Goal: Information Seeking & Learning: Compare options

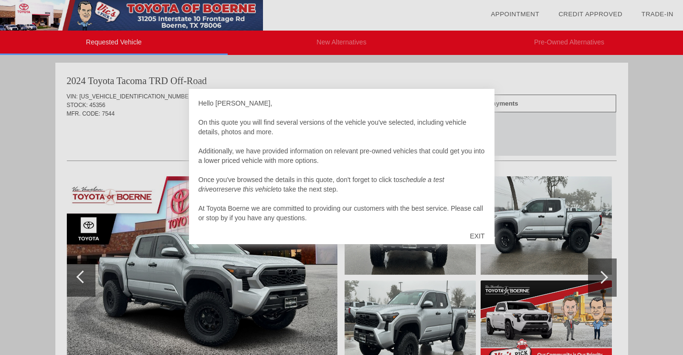
click at [483, 234] on div "EXIT" at bounding box center [477, 236] width 34 height 29
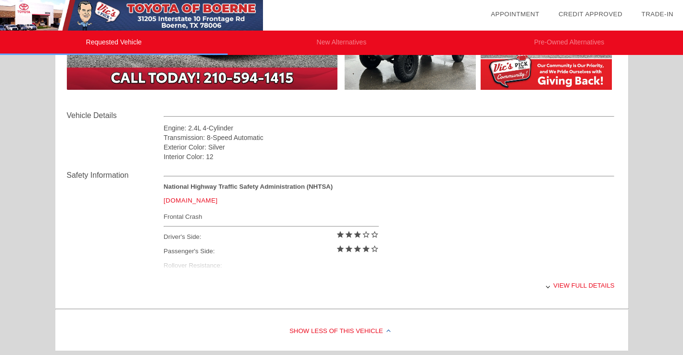
scroll to position [306, 0]
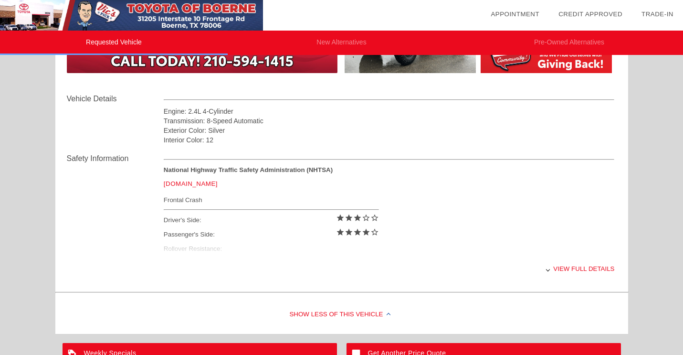
click at [595, 268] on div "View full details" at bounding box center [389, 268] width 451 height 23
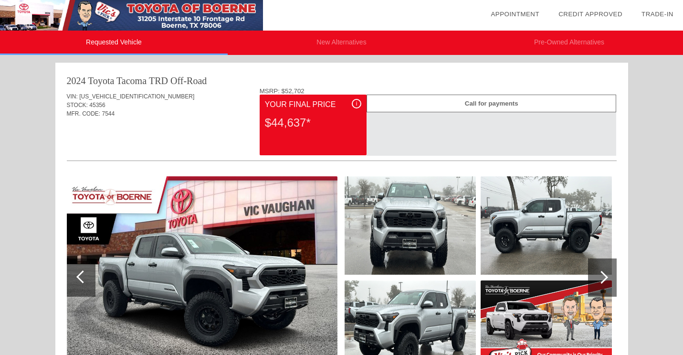
scroll to position [0, 0]
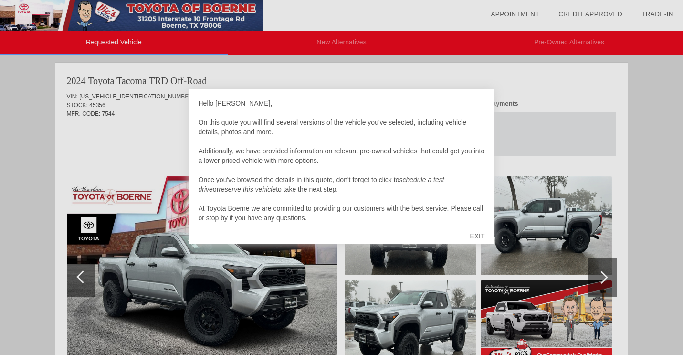
click at [477, 233] on div "EXIT" at bounding box center [477, 236] width 34 height 29
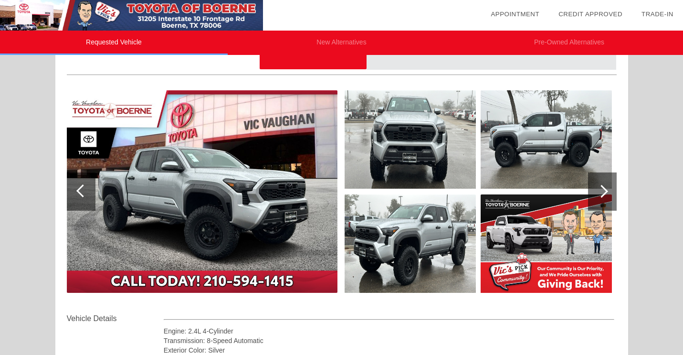
scroll to position [86, 0]
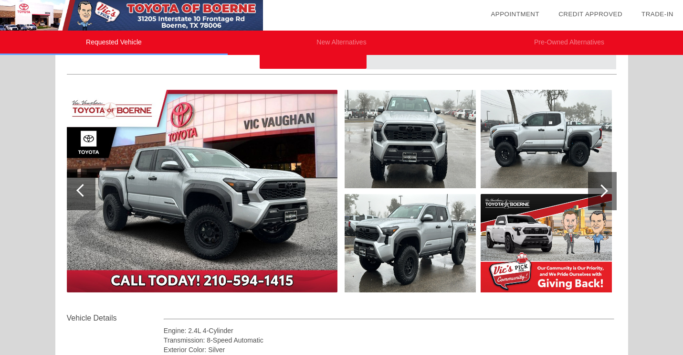
click at [600, 191] on div at bounding box center [601, 190] width 13 height 13
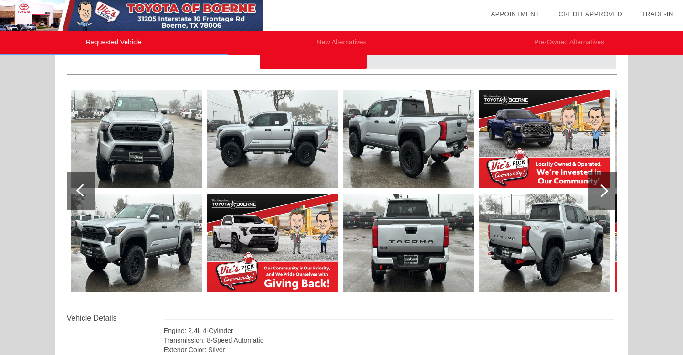
click at [600, 191] on div at bounding box center [601, 190] width 13 height 13
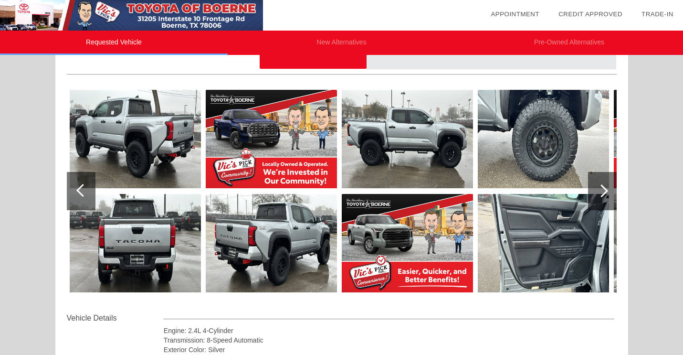
click at [600, 191] on div at bounding box center [601, 190] width 13 height 13
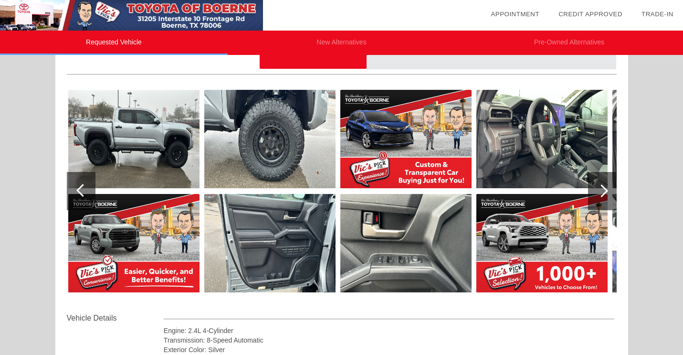
click at [276, 165] on img at bounding box center [269, 139] width 131 height 98
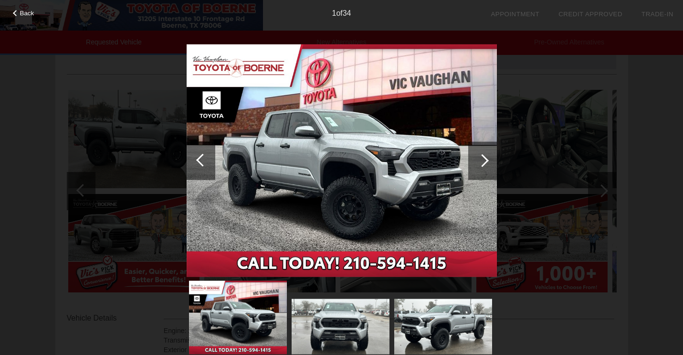
click at [483, 158] on div at bounding box center [482, 160] width 13 height 13
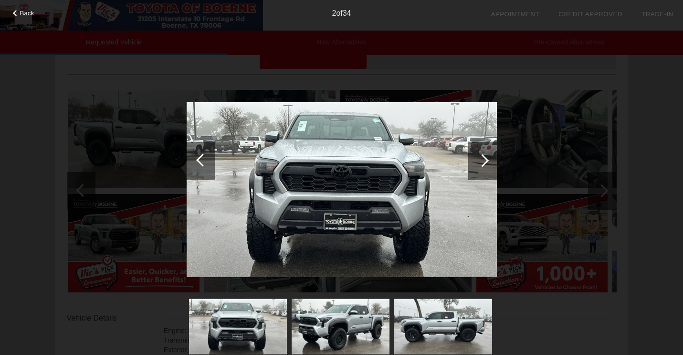
click at [483, 158] on div at bounding box center [482, 160] width 13 height 13
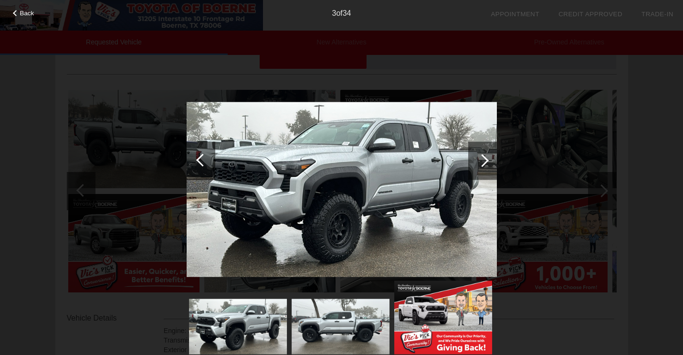
click at [483, 158] on div at bounding box center [482, 160] width 13 height 13
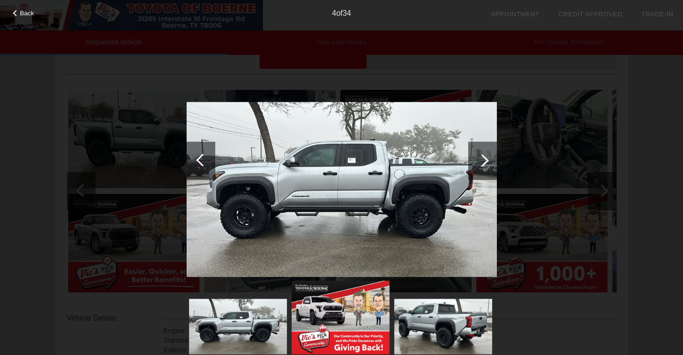
click at [483, 158] on div at bounding box center [482, 160] width 13 height 13
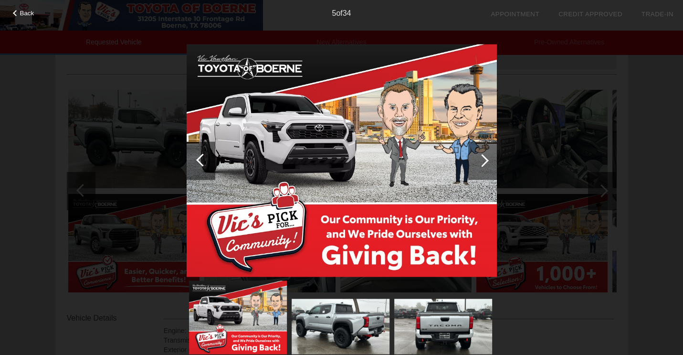
click at [483, 158] on div at bounding box center [482, 160] width 13 height 13
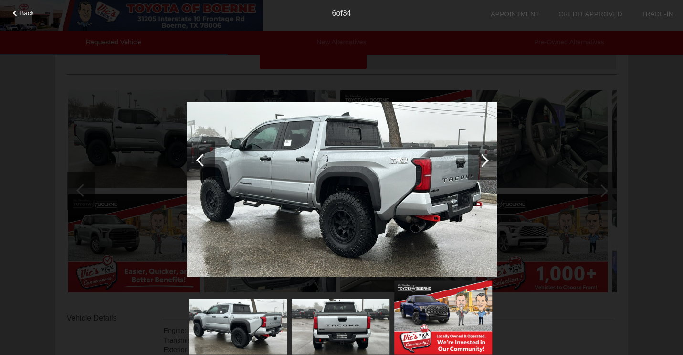
click at [483, 158] on div at bounding box center [482, 160] width 13 height 13
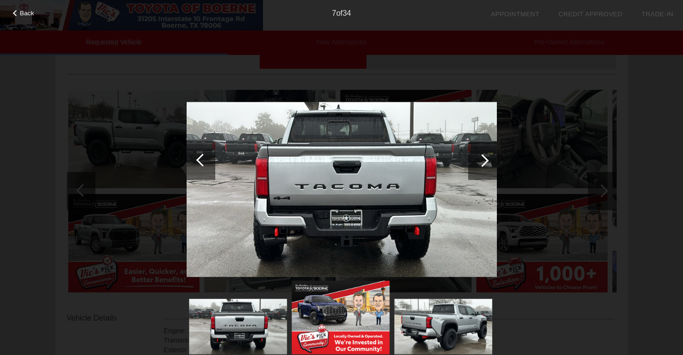
click at [483, 158] on div at bounding box center [482, 160] width 13 height 13
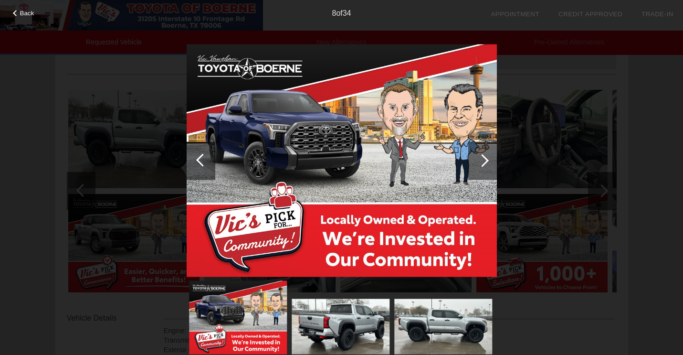
click at [483, 158] on div at bounding box center [482, 160] width 13 height 13
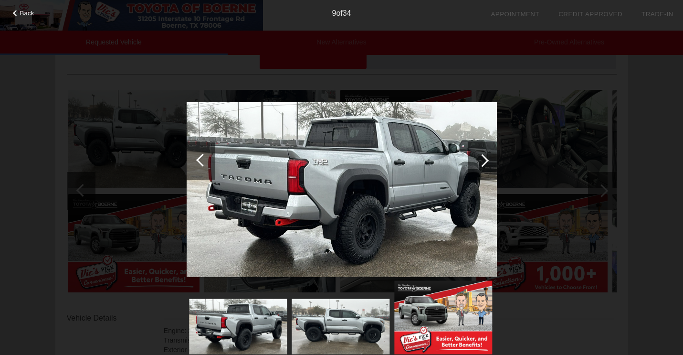
click at [483, 158] on div at bounding box center [482, 160] width 13 height 13
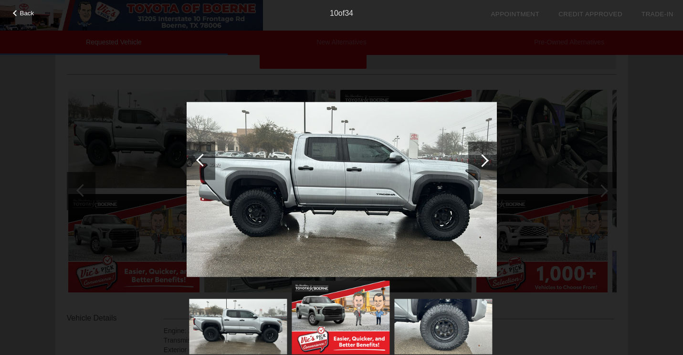
click at [483, 159] on div at bounding box center [482, 160] width 13 height 13
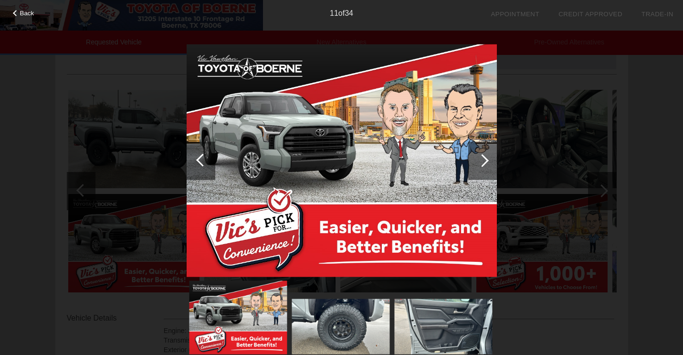
click at [483, 159] on div at bounding box center [482, 160] width 13 height 13
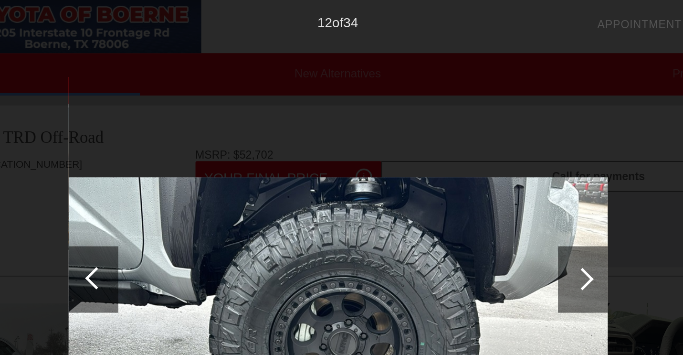
scroll to position [0, 0]
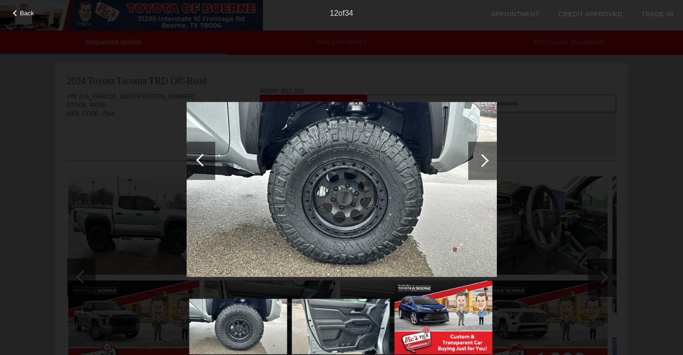
click at [26, 16] on span "Back" at bounding box center [27, 13] width 14 height 7
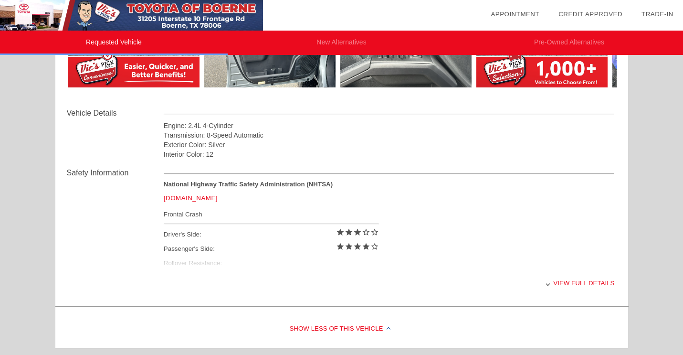
scroll to position [304, 0]
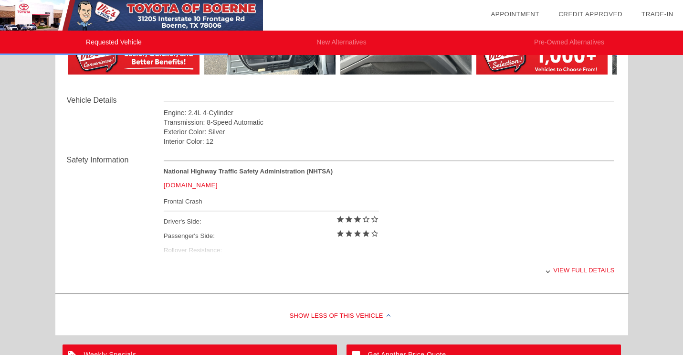
click at [567, 268] on div "View full details" at bounding box center [389, 269] width 451 height 23
click at [557, 268] on div "View less details" at bounding box center [389, 269] width 451 height 23
click at [557, 268] on div "View full details" at bounding box center [389, 269] width 451 height 23
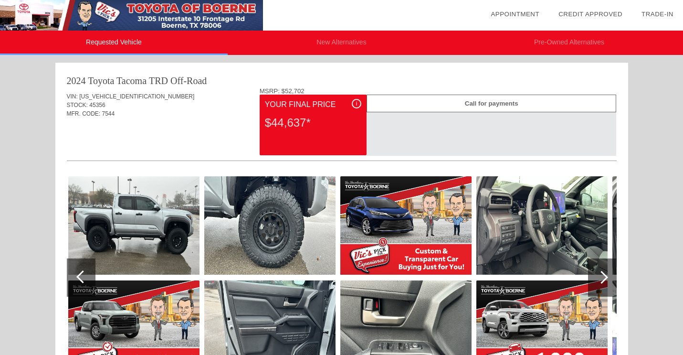
scroll to position [0, 0]
click at [352, 40] on li "New Alternatives" at bounding box center [342, 43] width 228 height 24
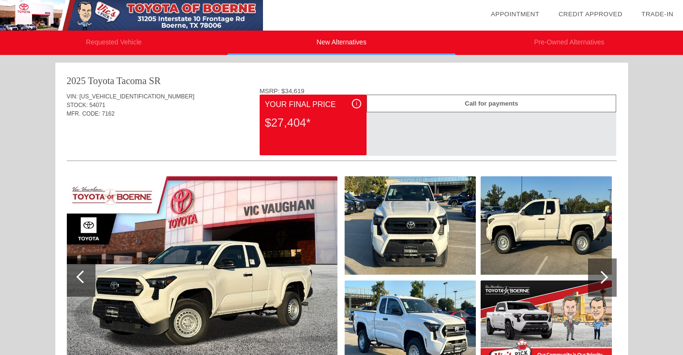
click at [554, 44] on li "Pre-Owned Alternatives" at bounding box center [570, 43] width 228 height 24
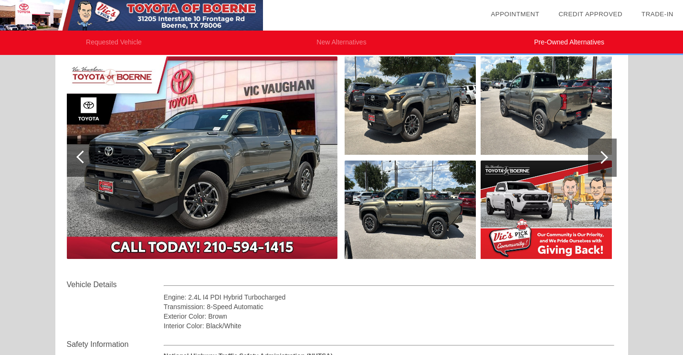
scroll to position [122, 0]
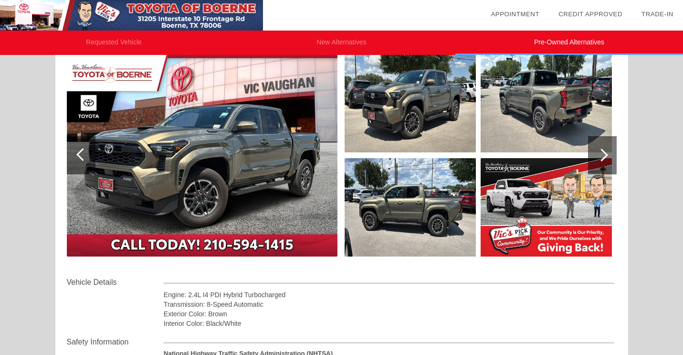
click at [605, 156] on div at bounding box center [601, 154] width 13 height 13
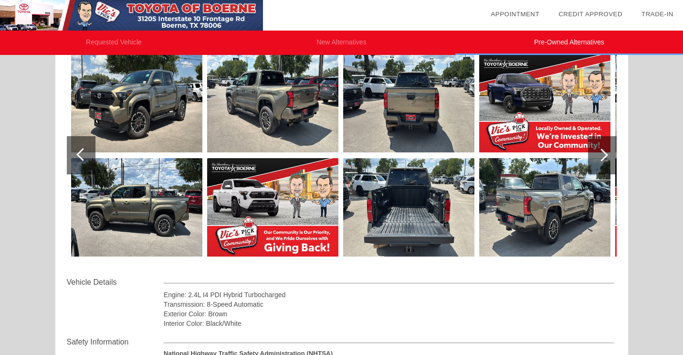
click at [605, 155] on div at bounding box center [601, 154] width 13 height 13
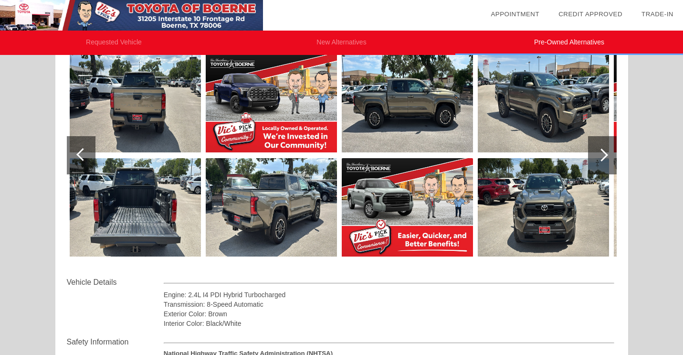
click at [605, 155] on div at bounding box center [601, 154] width 13 height 13
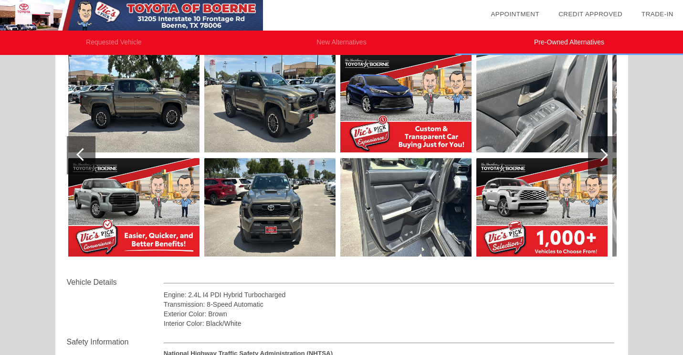
click at [606, 156] on div at bounding box center [601, 154] width 13 height 13
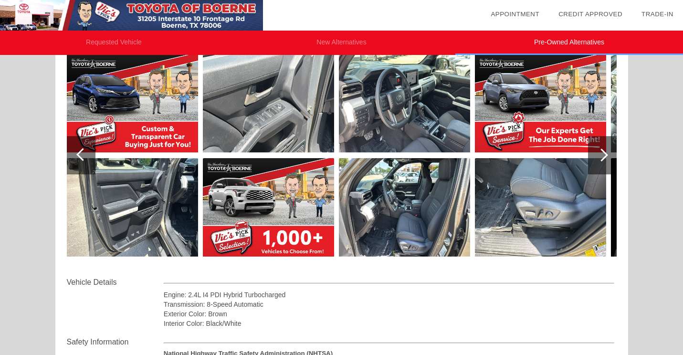
click at [130, 46] on li "Requested Vehicle" at bounding box center [114, 43] width 228 height 24
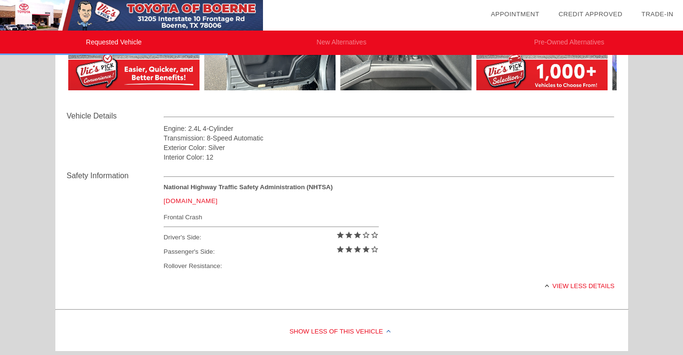
scroll to position [286, 0]
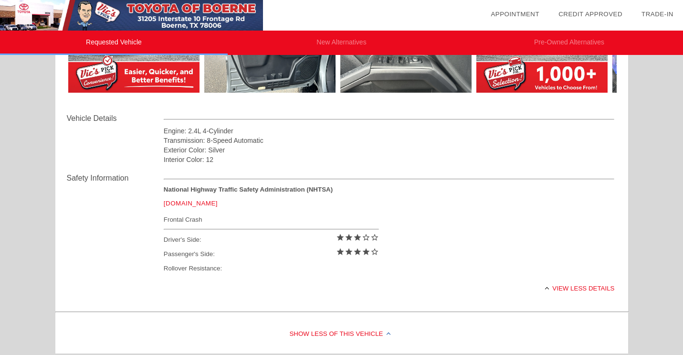
click at [333, 39] on li "New Alternatives" at bounding box center [342, 43] width 228 height 24
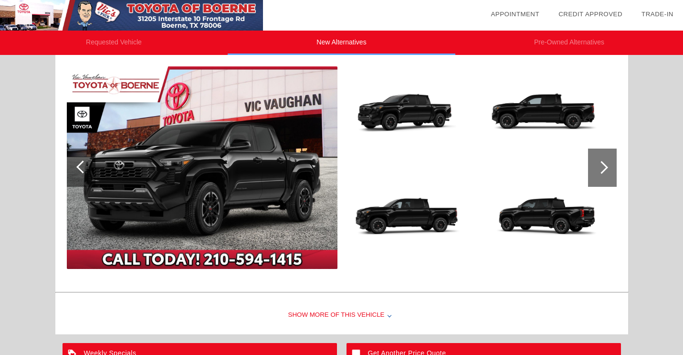
scroll to position [890, 0]
click at [599, 174] on div at bounding box center [602, 167] width 29 height 38
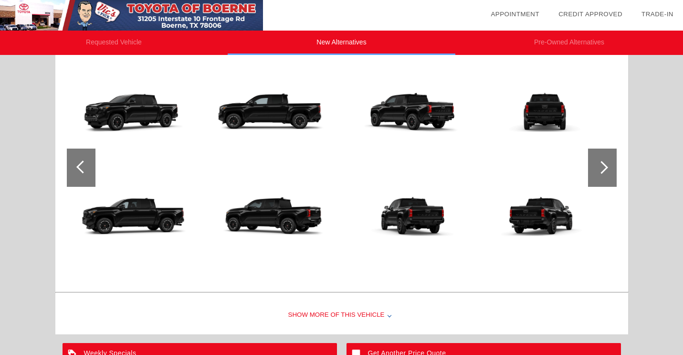
click at [599, 174] on div at bounding box center [602, 167] width 29 height 38
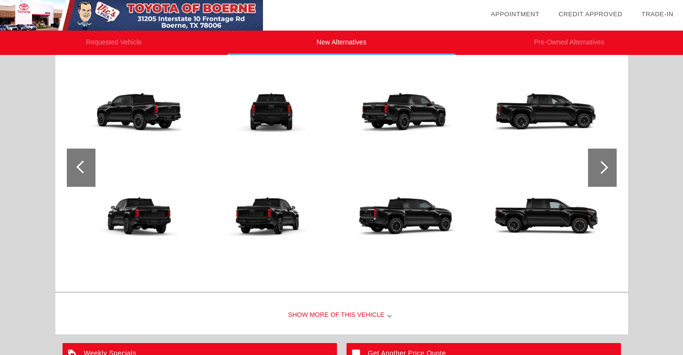
click at [599, 174] on div at bounding box center [602, 167] width 29 height 38
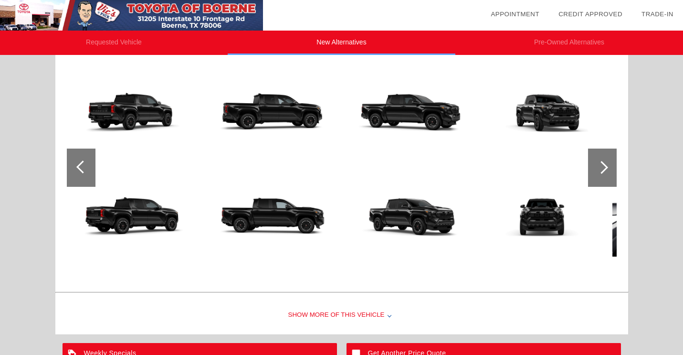
click at [599, 174] on div at bounding box center [602, 167] width 29 height 38
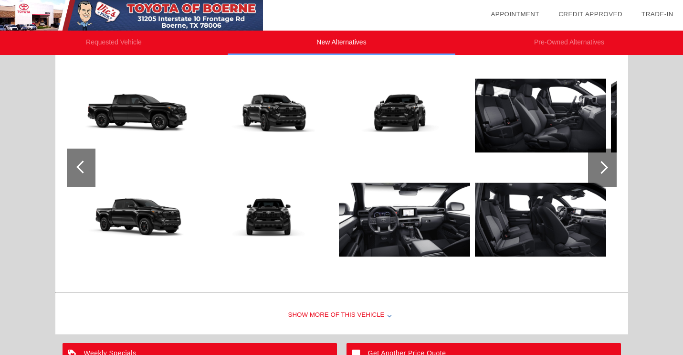
click at [599, 174] on div at bounding box center [602, 167] width 29 height 38
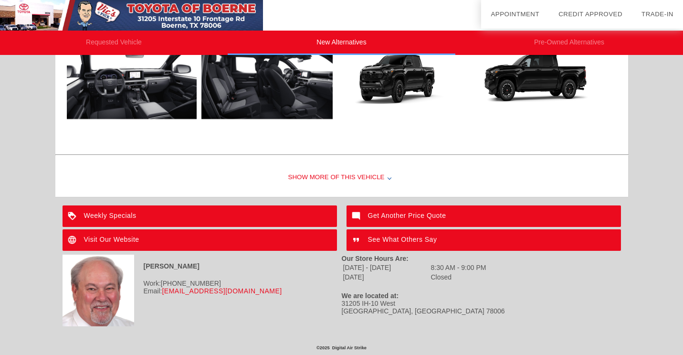
scroll to position [1027, 0]
click at [550, 39] on li "Pre-Owned Alternatives" at bounding box center [570, 43] width 228 height 24
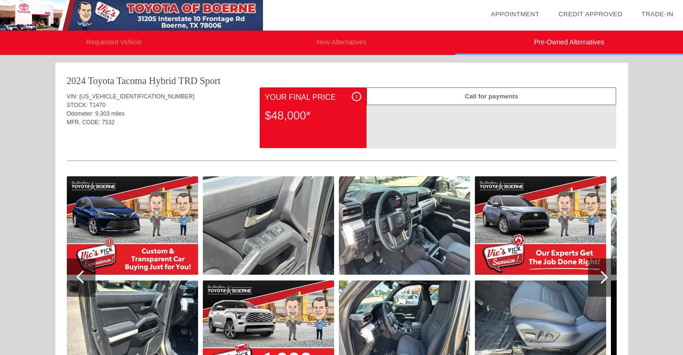
scroll to position [0, 0]
click at [135, 38] on li "Requested Vehicle" at bounding box center [114, 43] width 228 height 24
